Goal: Answer question/provide support: Share knowledge or assist other users

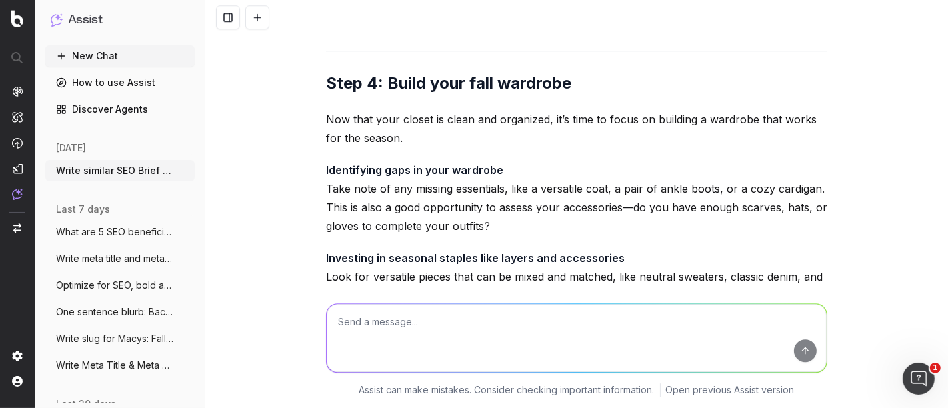
scroll to position [105510, 0]
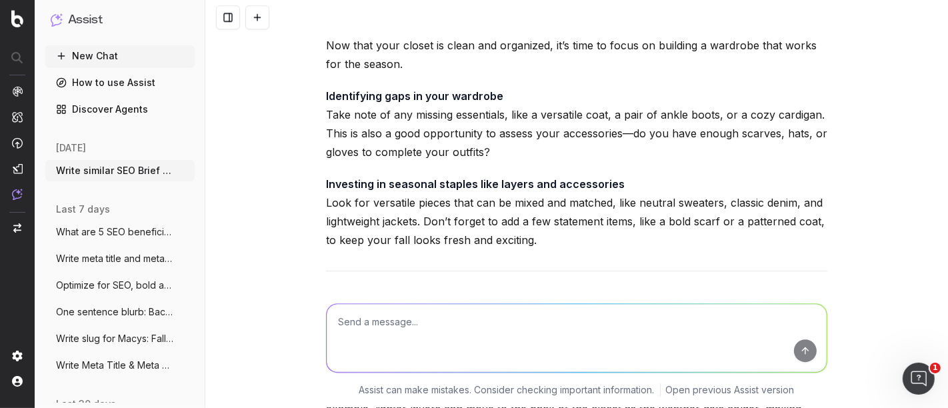
click at [386, 329] on textarea at bounding box center [577, 339] width 500 height 68
type textarea "Write in a friendly, breezy tone"
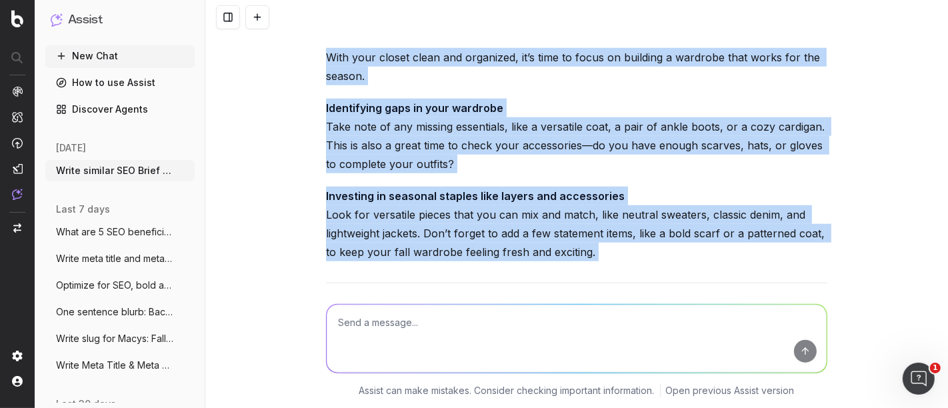
scroll to position [107730, 0]
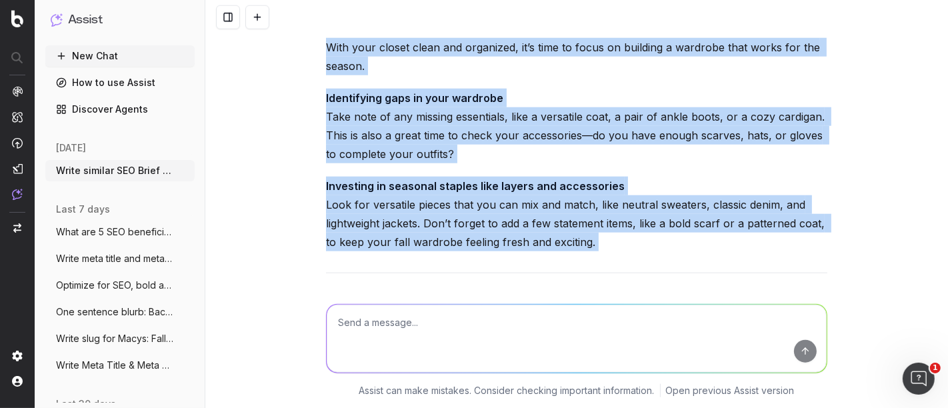
drag, startPoint x: 323, startPoint y: 100, endPoint x: 590, endPoint y: 231, distance: 297.7
copy div "Lor ip dolor sit ame conse adip elitse doe temp Inci ut labo, etd ma’a eni admi…"
click at [422, 331] on textarea at bounding box center [577, 339] width 500 height 68
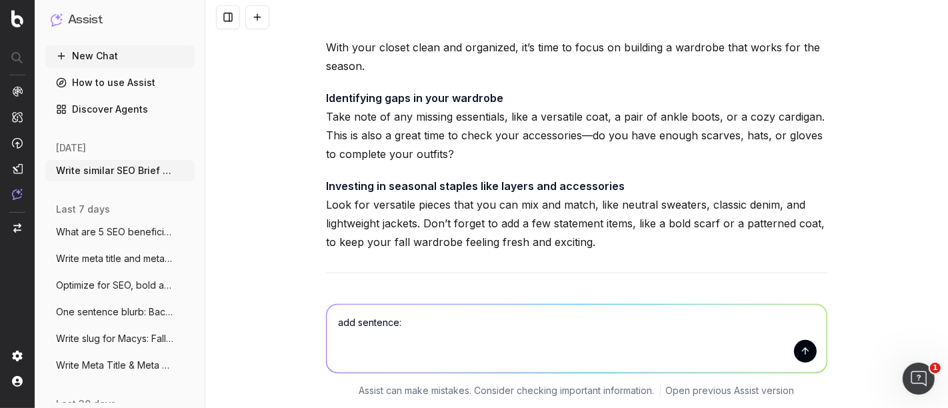
paste textarea "A seasonal closet reset is more than just tidying up—it’s your chance to start …"
type textarea "add sentence: A seasonal closet reset is more than just tidying up—it’s your ch…"
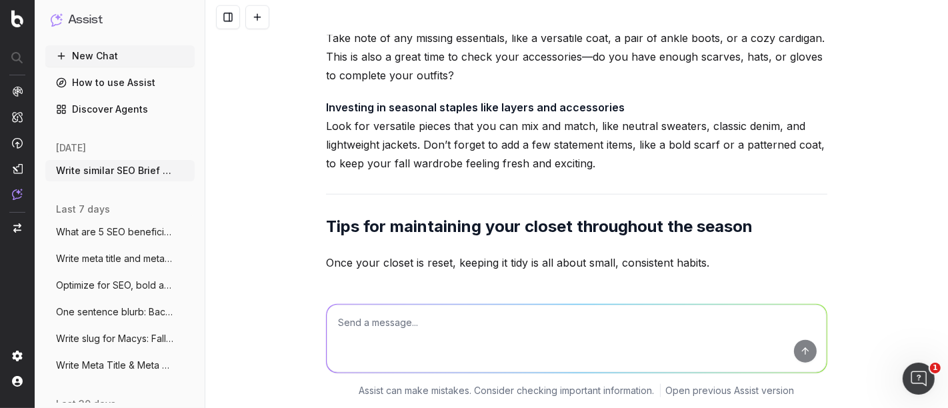
scroll to position [107914, 0]
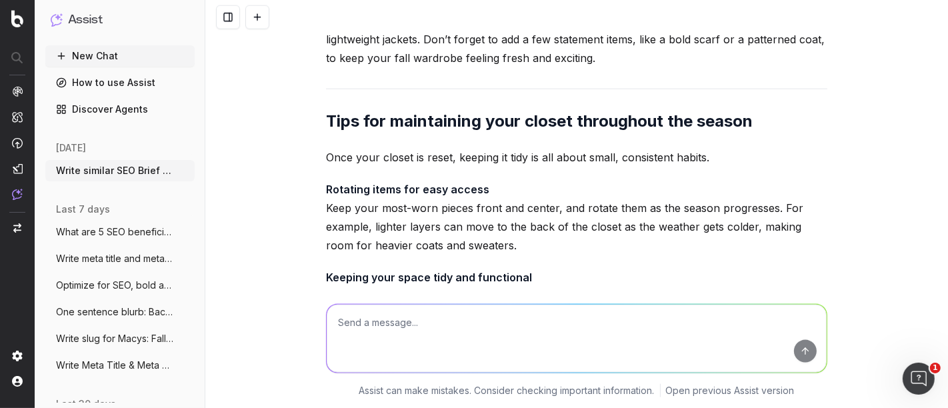
drag, startPoint x: 414, startPoint y: 199, endPoint x: 738, endPoint y: 221, distance: 324.6
copy p "s the perfect opportunity to curate a wardrobe that works for the season, makin…"
click at [425, 321] on textarea at bounding box center [577, 339] width 500 height 68
paste textarea "A seasonal closet reset is more than just tidying up—it’s your chance to start …"
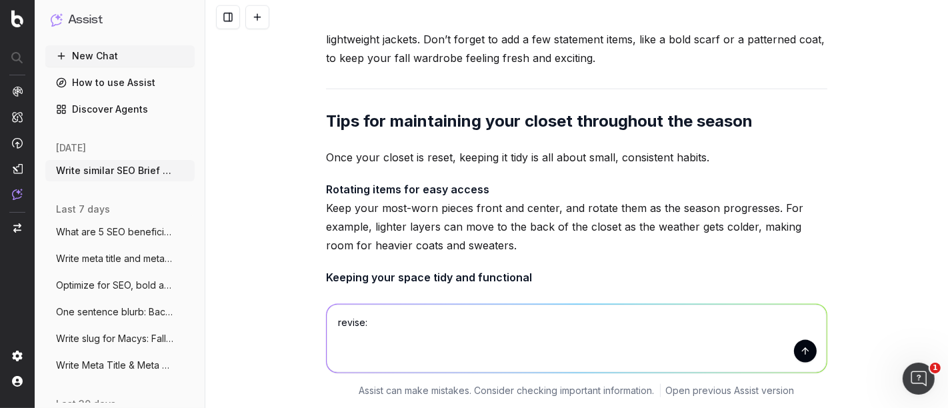
type textarea "revise: A seasonal closet reset is more than just tidying up—it’s your chance t…"
drag, startPoint x: 656, startPoint y: 220, endPoint x: 317, endPoint y: 183, distance: 341.2
copy p "A seasonal closet reset is more than just tidying up—it’s your chance to start …"
click at [398, 331] on textarea at bounding box center [577, 339] width 500 height 68
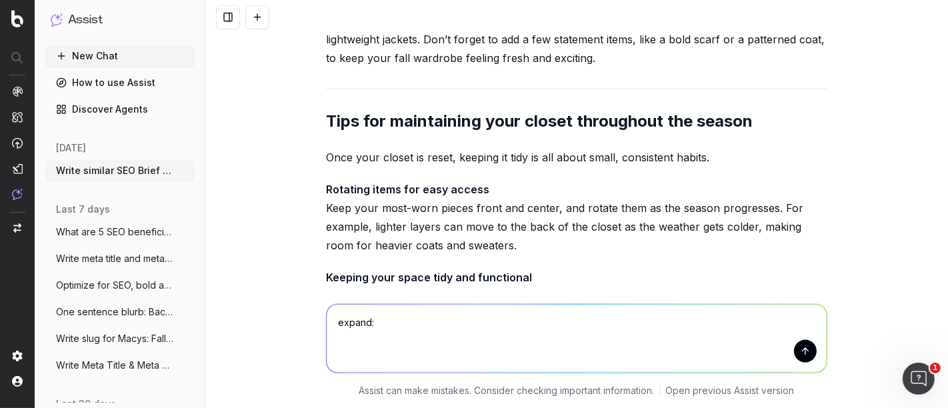
paste textarea "The benefits of decluttering before fall Clearing out clothes you no longer wea…"
type textarea "expand: The benefits of decluttering before fall Clearing out clothes you no lo…"
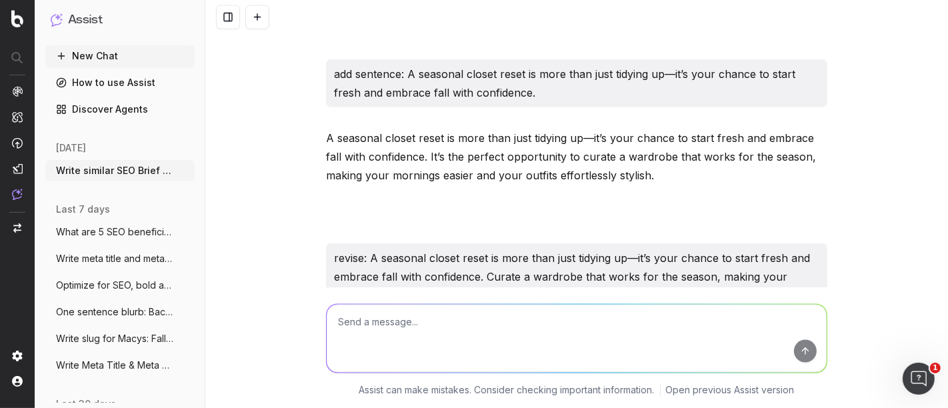
scroll to position [108486, 0]
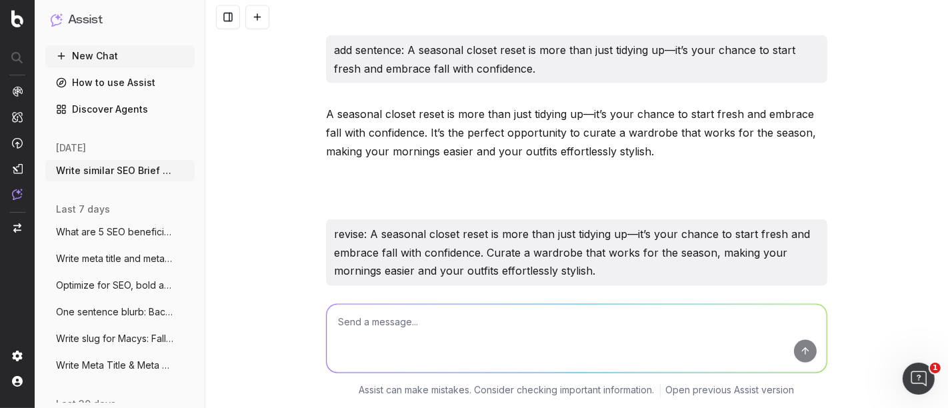
drag, startPoint x: 320, startPoint y: 157, endPoint x: 857, endPoint y: 209, distance: 539.5
click at [857, 209] on div "Write similar SEO Brief for SEO Briefs: Step Into Fall: A Guide to 5 Essential …" at bounding box center [576, 204] width 742 height 408
copy p "Decluttering your closet before fall is like hitting the reset button on your w…"
click at [441, 341] on textarea at bounding box center [577, 339] width 500 height 68
type textarea "make into a list of benefits"
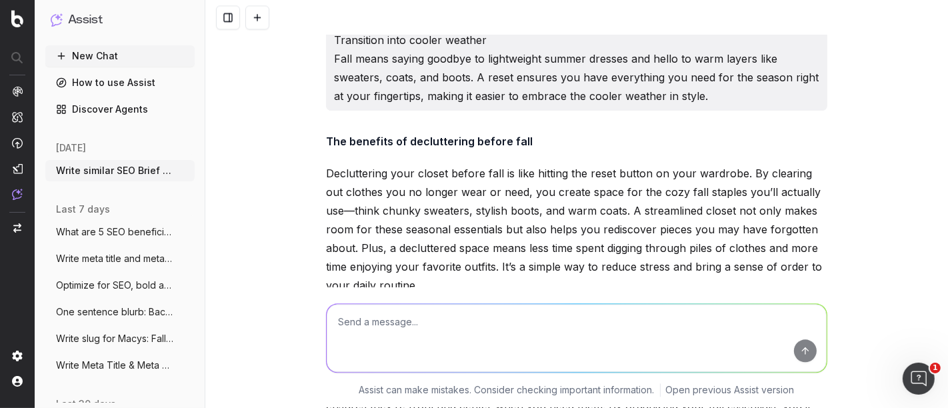
scroll to position [108970, 0]
drag, startPoint x: 601, startPoint y: 220, endPoint x: 345, endPoint y: 117, distance: 275.9
copy ol "Make room for fall staples: Clearing out clothes you no longer wear or need cre…"
click at [409, 330] on textarea at bounding box center [577, 339] width 500 height 68
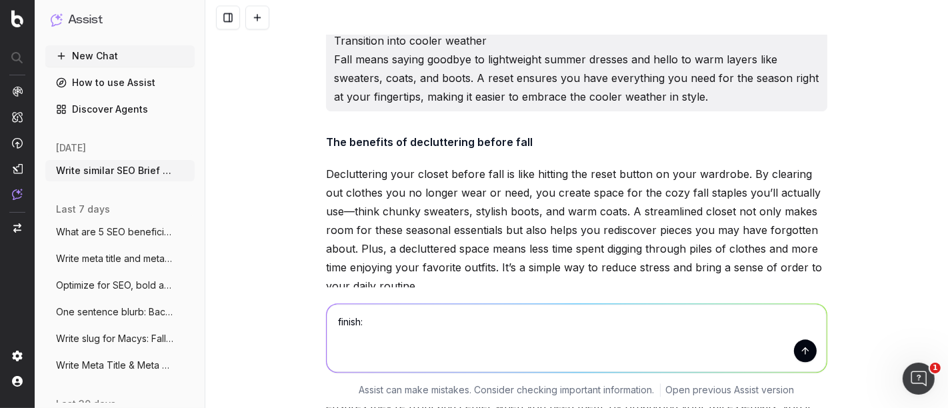
paste textarea "Take note of any missing essentials, like a versatile coat, a pair of ankle boo…"
type textarea "finish: Take note of any missing essentials, like a versatile coat, a pair of a…"
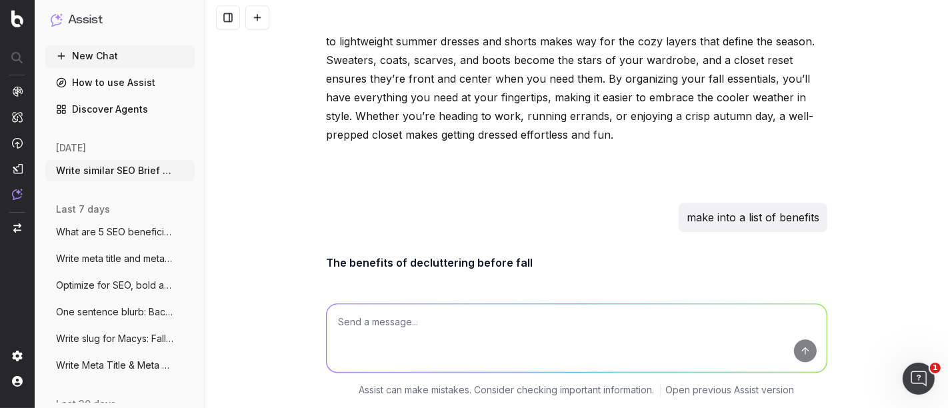
scroll to position [109358, 0]
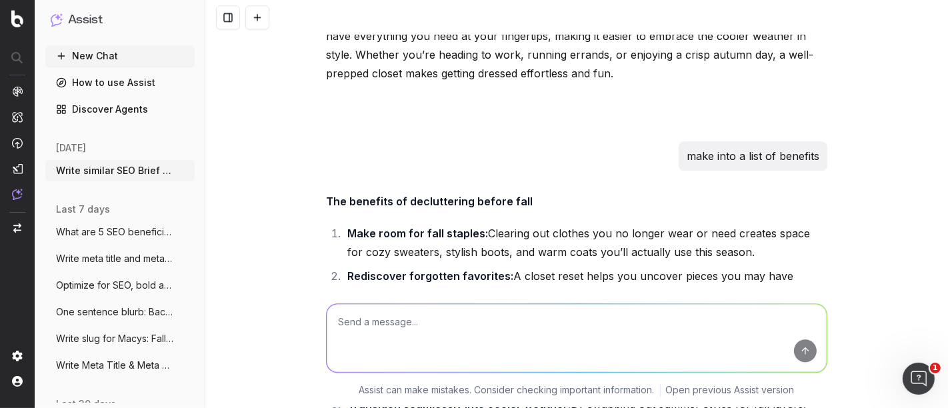
click at [388, 341] on textarea at bounding box center [577, 339] width 500 height 68
paste textarea "Once your closet is reset, keeping it tidy is all about small, consistent habit…"
type textarea "Add a sentence: Once your closet is reset, keeping it tidy is all about small, …"
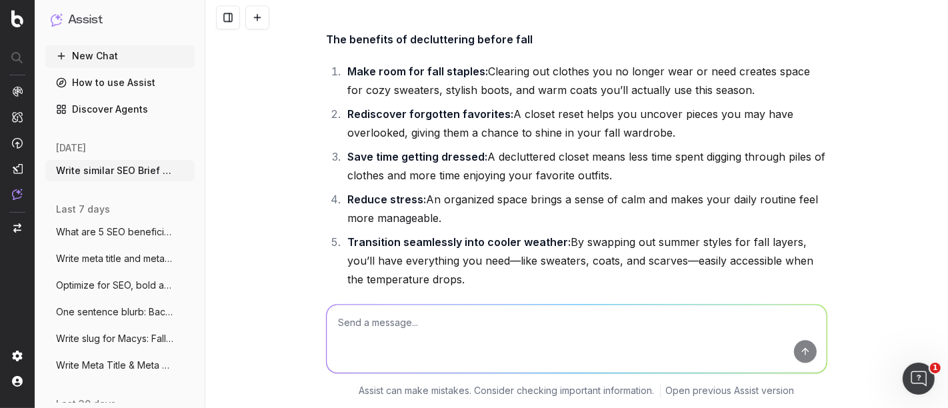
scroll to position [109523, 0]
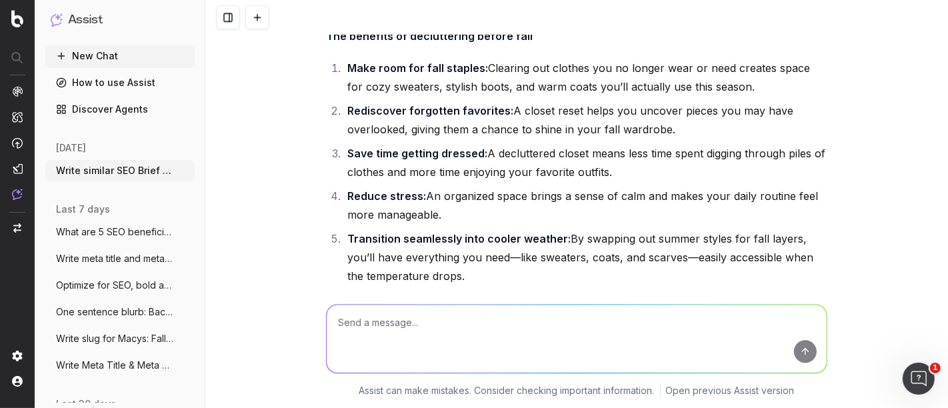
drag, startPoint x: 323, startPoint y: 181, endPoint x: 506, endPoint y: 216, distance: 186.6
drag, startPoint x: 508, startPoint y: 217, endPoint x: 321, endPoint y: 174, distance: 191.4
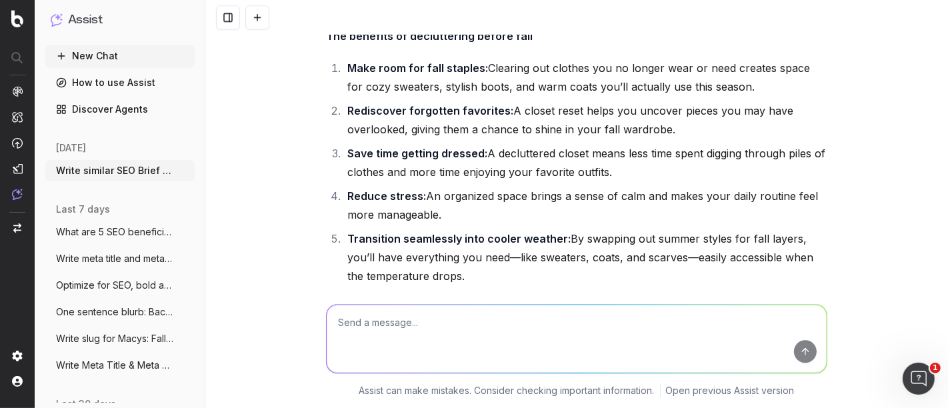
copy div "Once your closet is reset, keeping it tidy is all about small, consistent habit…"
click at [380, 323] on textarea at bounding box center [577, 339] width 500 height 68
paste textarea "Wrapping it up A seasonal closet reset is the perfect way to prepare for fall a…"
type textarea "Write alternative headers: Wrapping it up A seasonal closet reset is the perfec…"
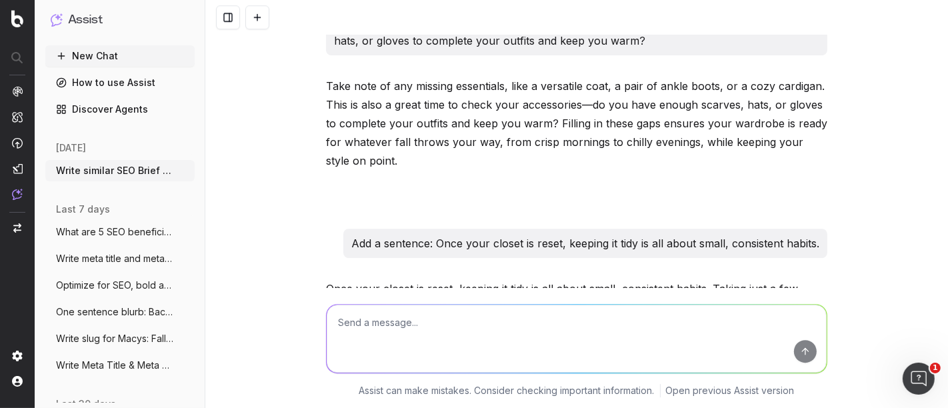
scroll to position [109995, 0]
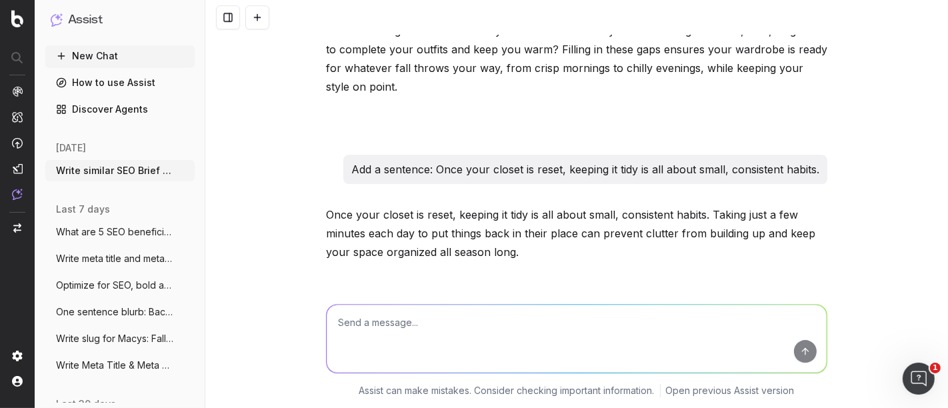
drag, startPoint x: 538, startPoint y: 188, endPoint x: 345, endPoint y: 189, distance: 193.9
copy li "The finishing touch to your fall reset"
